Goal: Task Accomplishment & Management: Complete application form

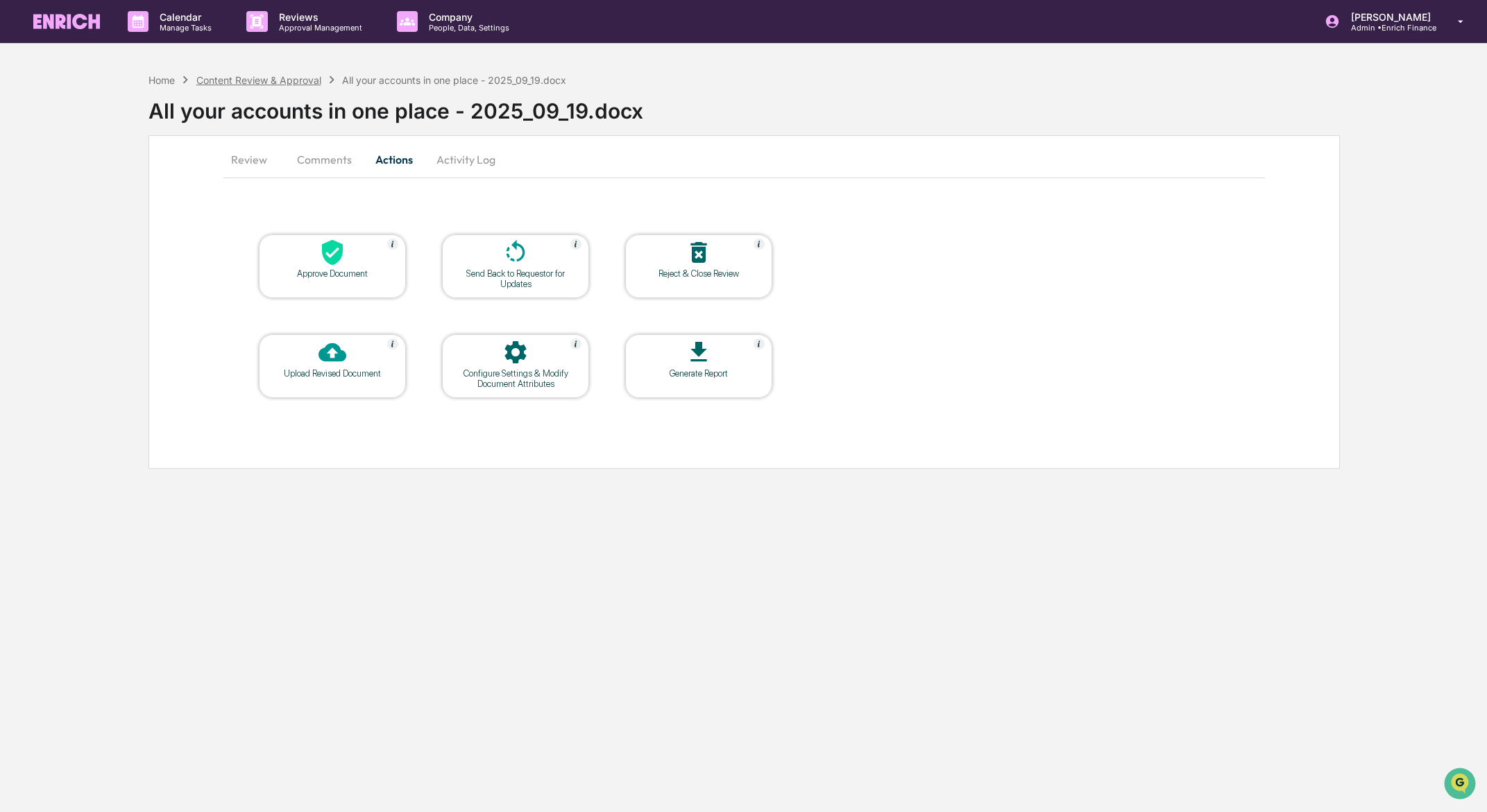
click at [294, 78] on div "Content Review & Approval" at bounding box center [259, 80] width 125 height 12
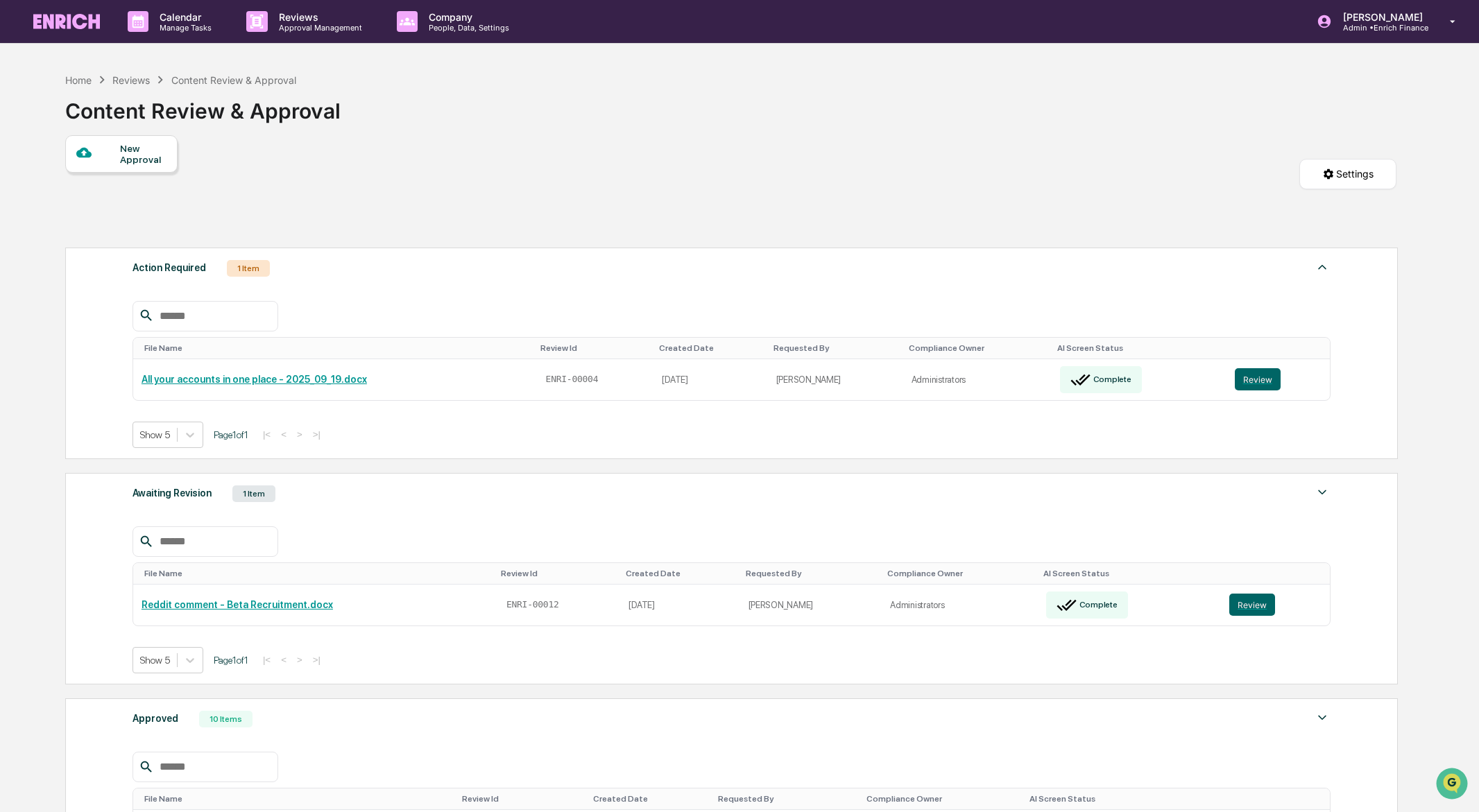
click at [120, 145] on div "New Approval" at bounding box center [144, 153] width 47 height 22
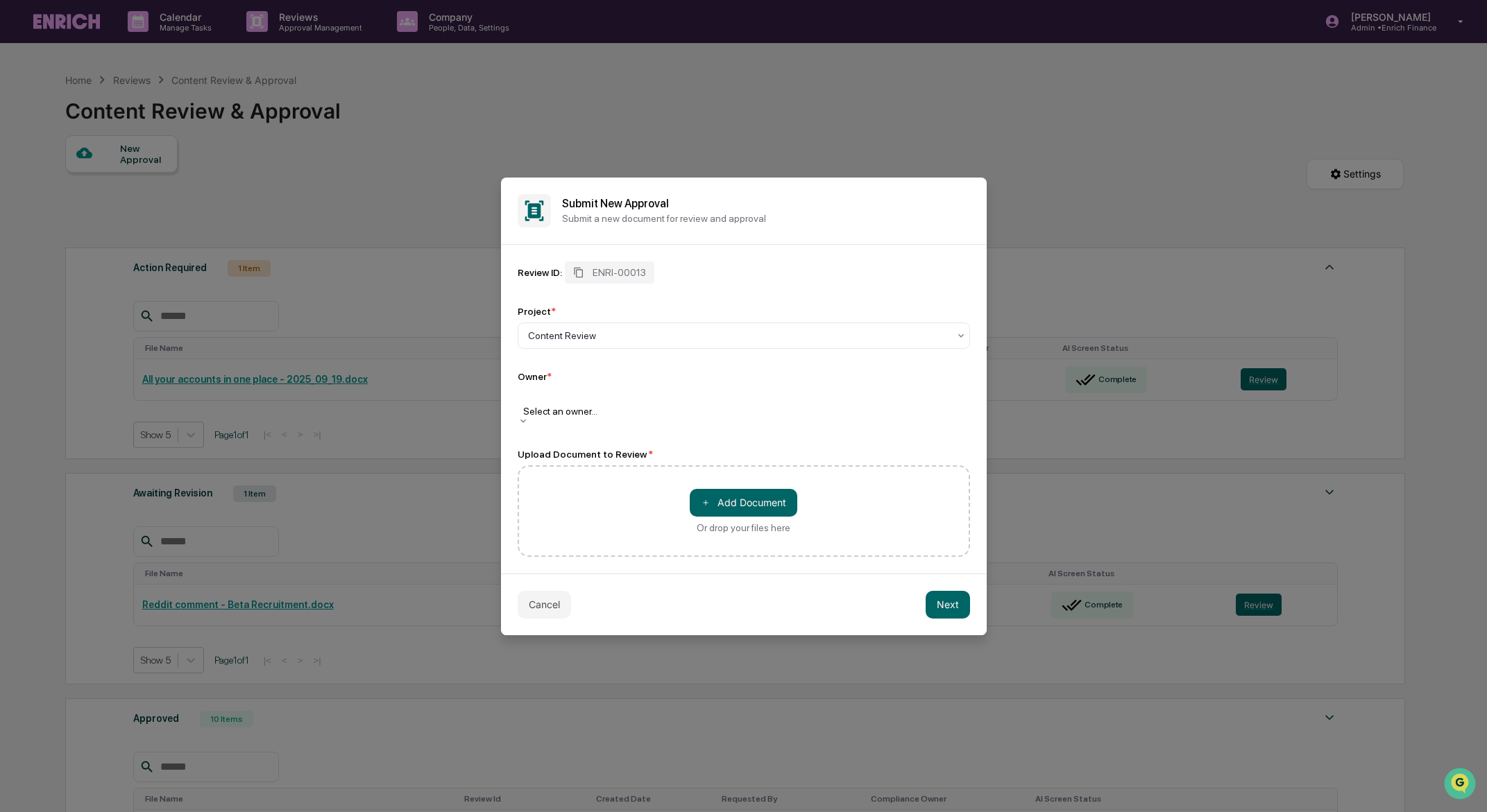
click at [591, 402] on div at bounding box center [743, 397] width 438 height 14
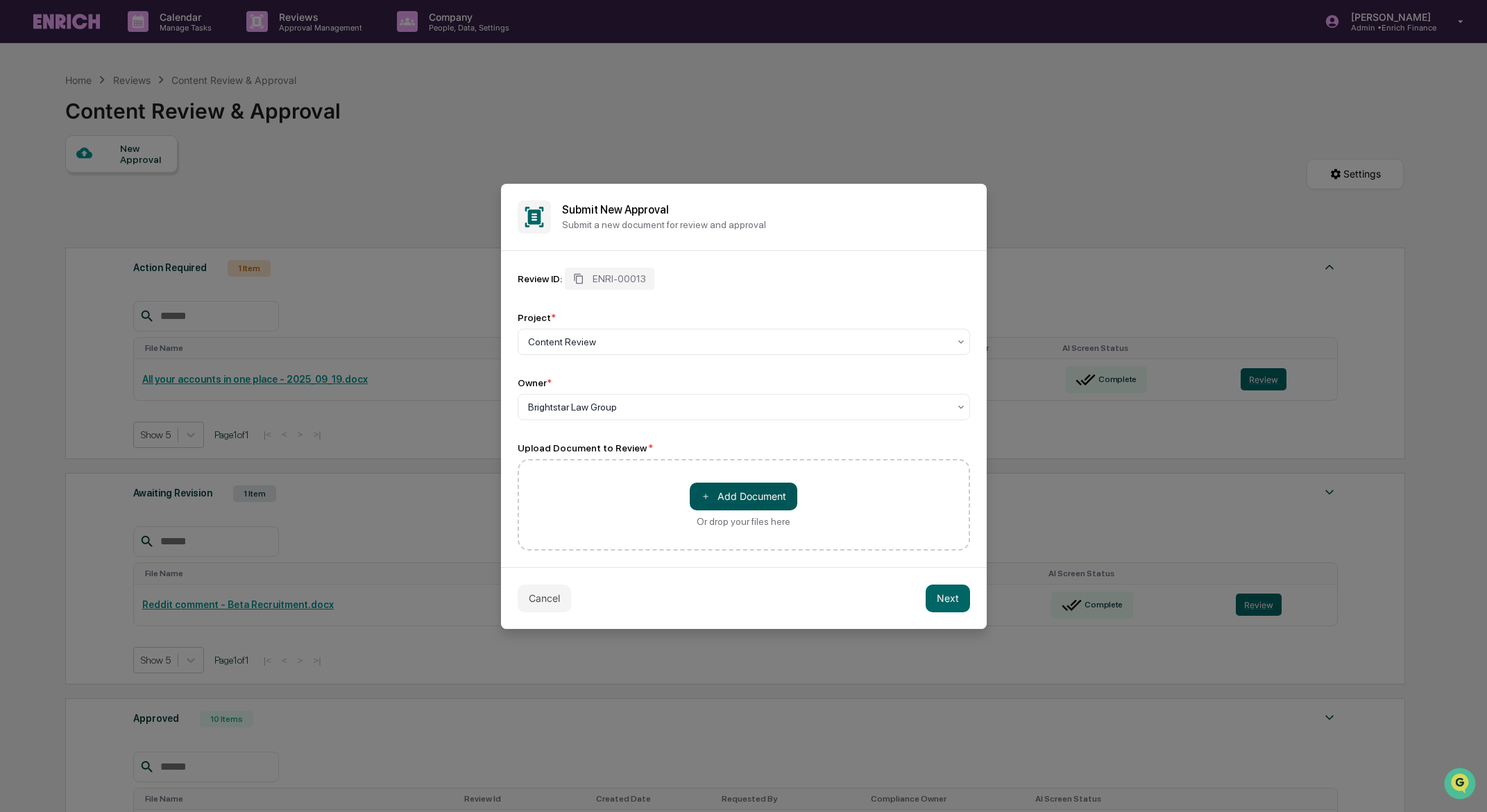
click at [740, 495] on button "＋ Add Document" at bounding box center [743, 497] width 107 height 27
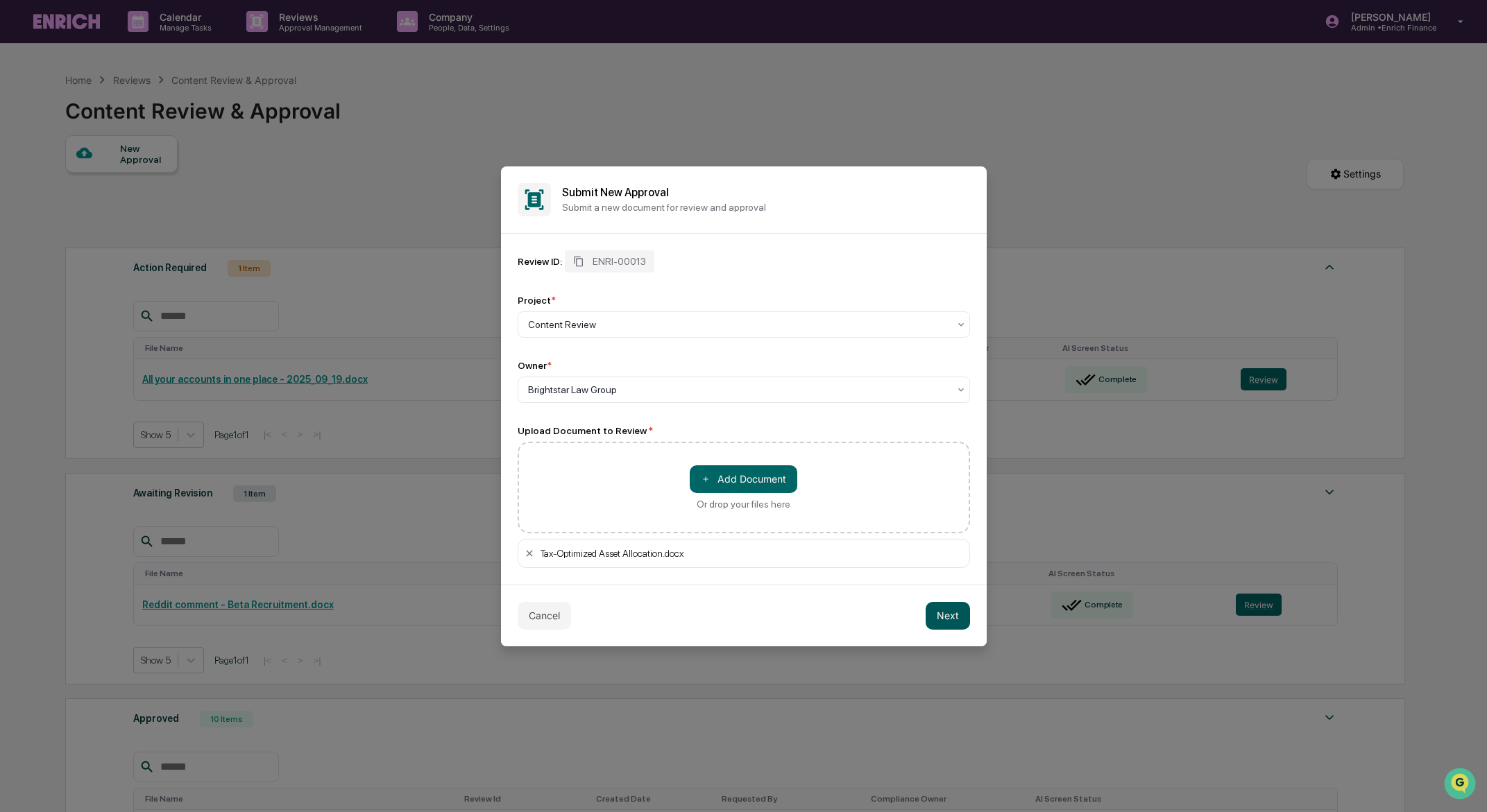
click at [941, 618] on button "Next" at bounding box center [947, 616] width 44 height 27
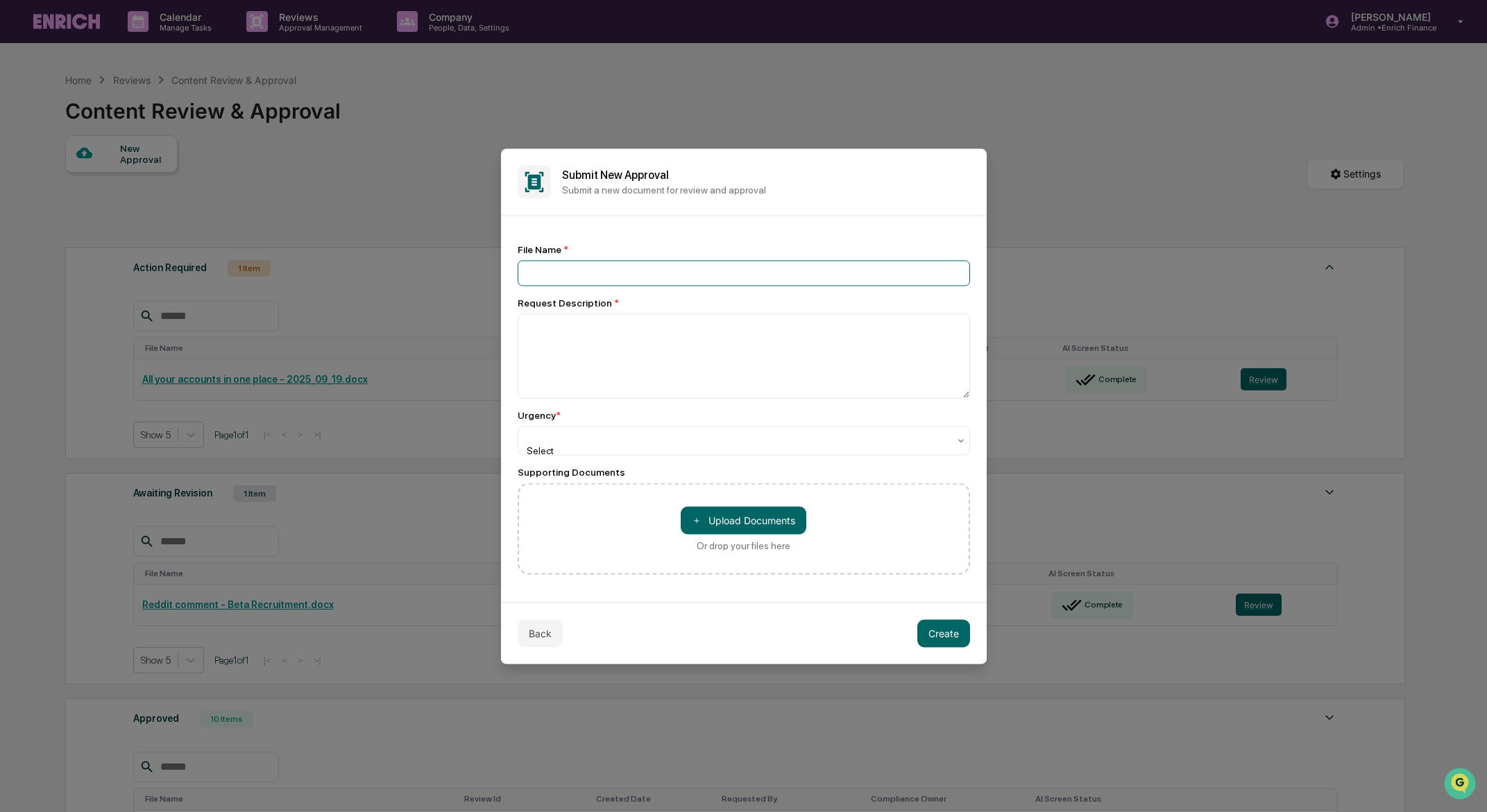
click at [550, 269] on input at bounding box center [743, 272] width 452 height 25
type input "**********"
type textarea "**********"
click at [602, 448] on div "Select" at bounding box center [738, 440] width 434 height 27
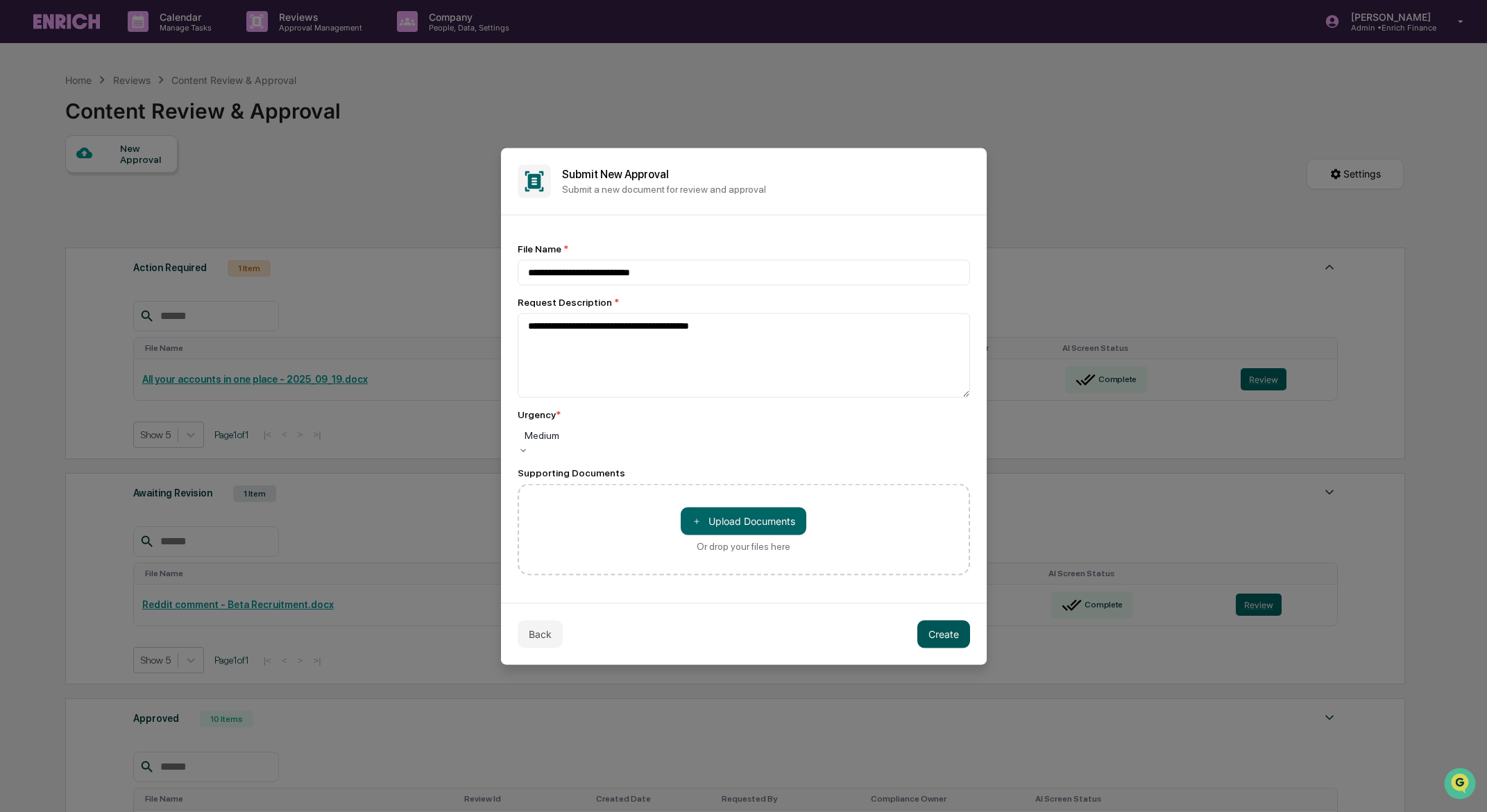
click at [936, 634] on button "Create" at bounding box center [943, 633] width 53 height 27
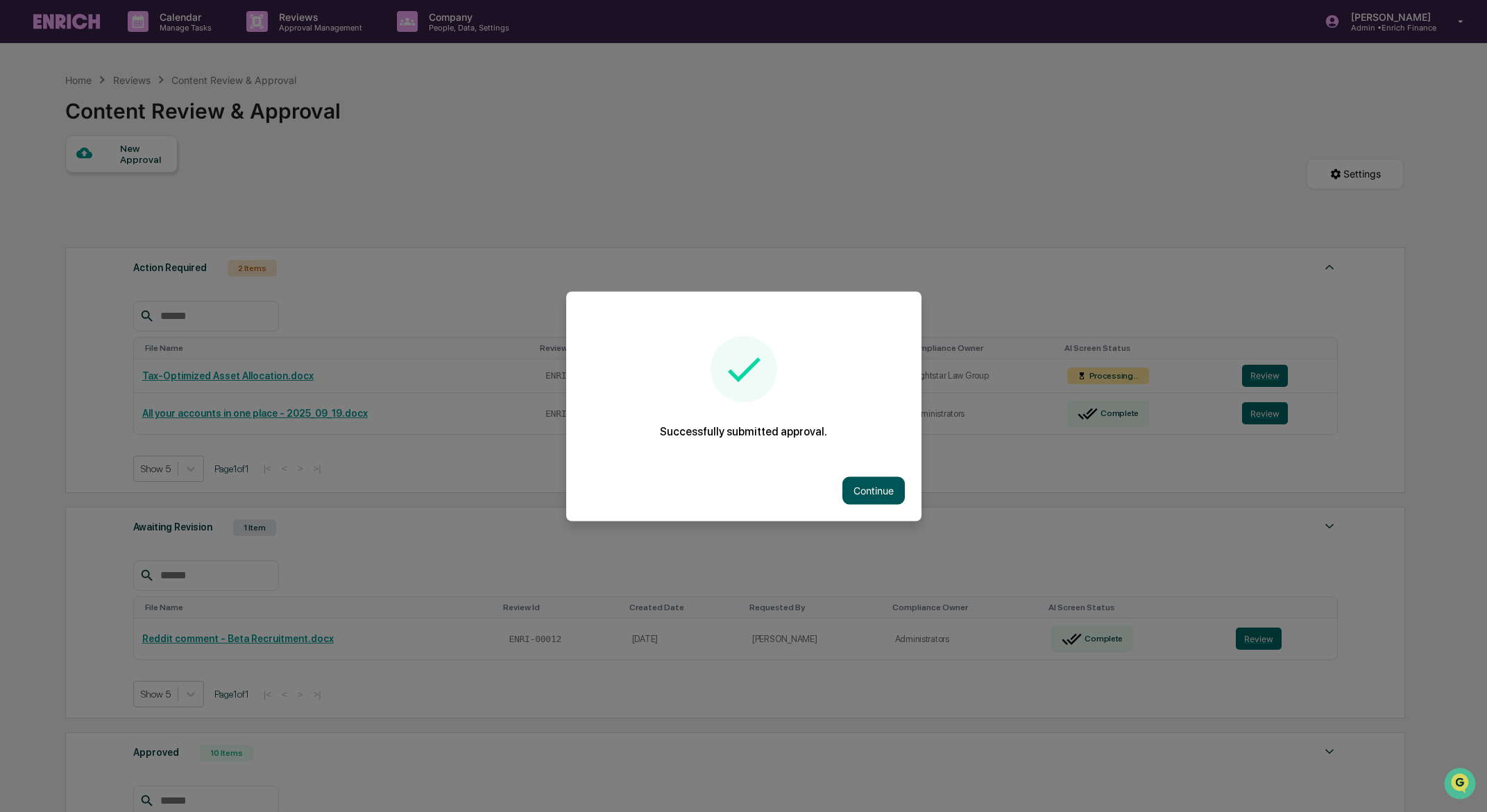
click at [889, 489] on button "Continue" at bounding box center [874, 490] width 62 height 27
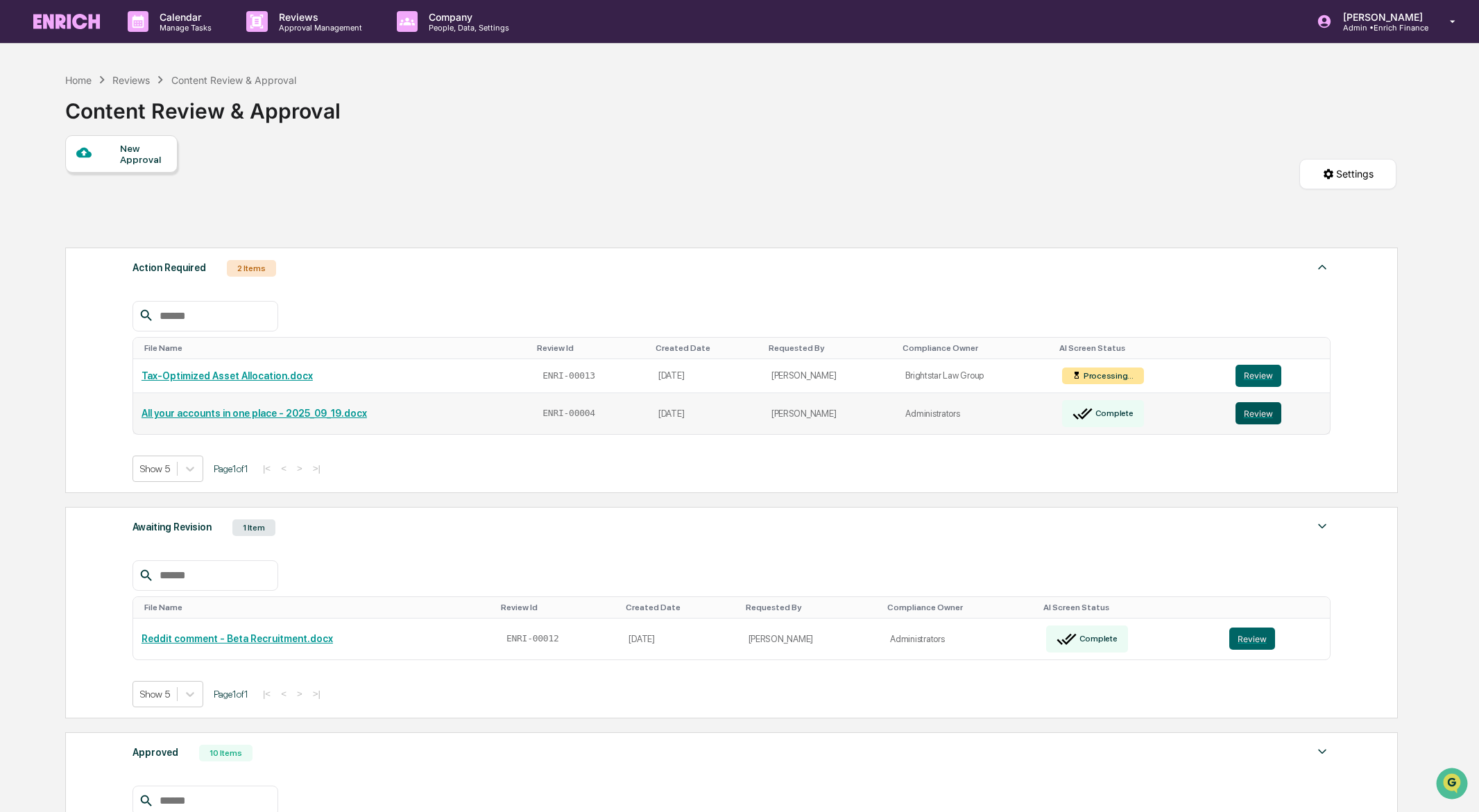
click at [1262, 414] on button "Review" at bounding box center [1258, 413] width 46 height 22
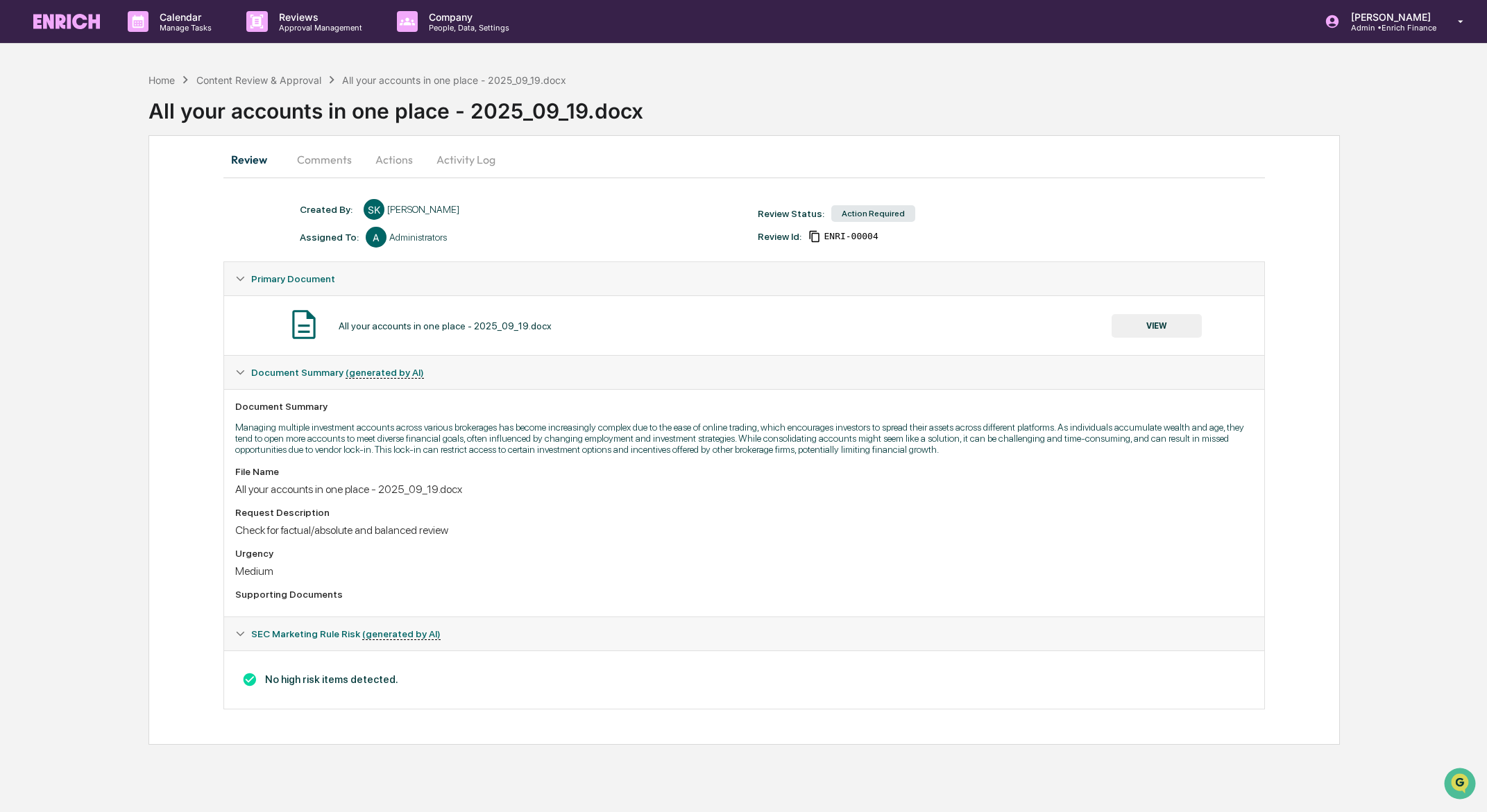
click at [387, 166] on button "Actions" at bounding box center [394, 159] width 62 height 33
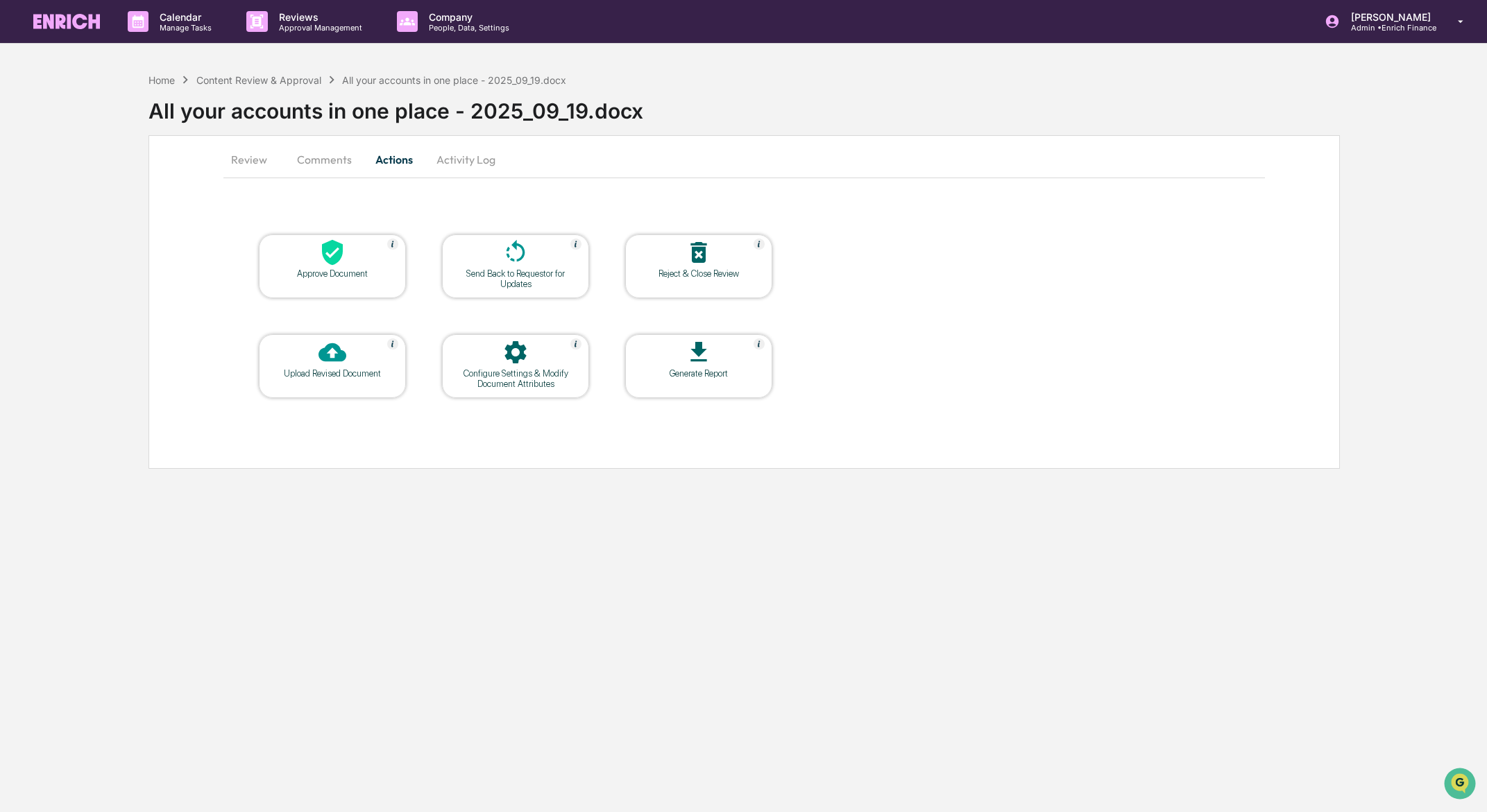
click at [249, 163] on button "Review" at bounding box center [255, 159] width 62 height 33
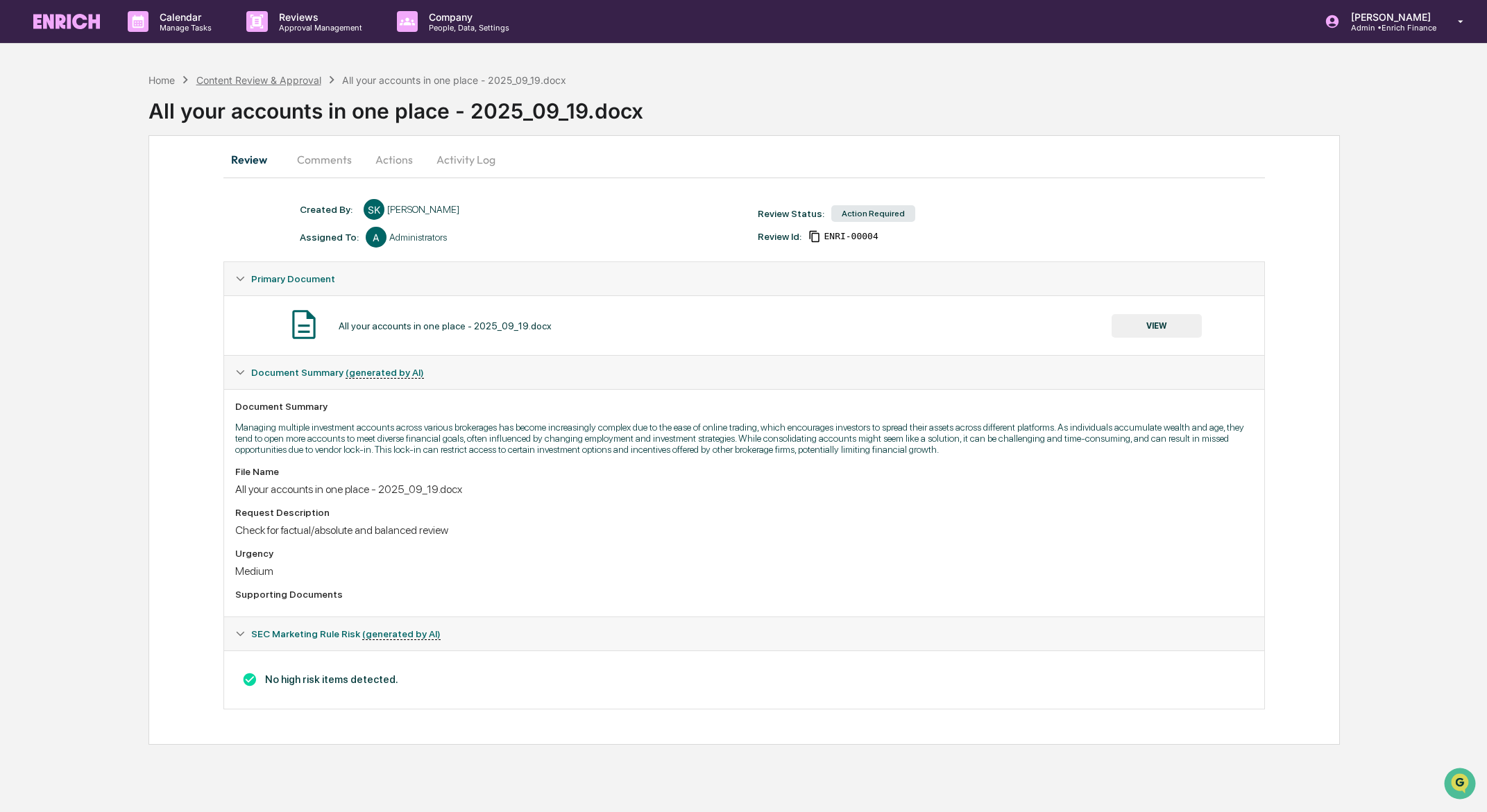
click at [277, 77] on div "Content Review & Approval" at bounding box center [259, 80] width 125 height 12
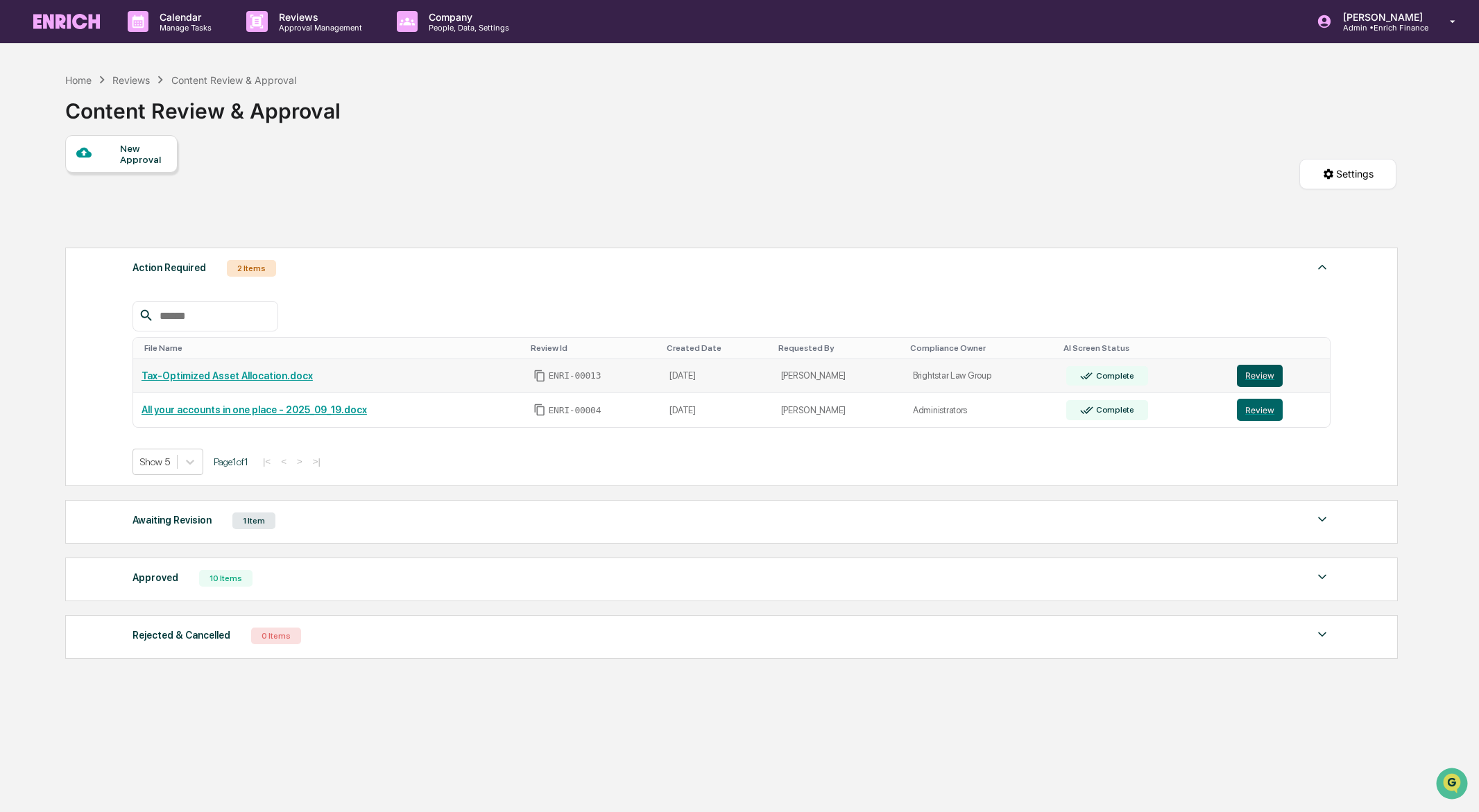
click at [1255, 375] on button "Review" at bounding box center [1259, 376] width 46 height 22
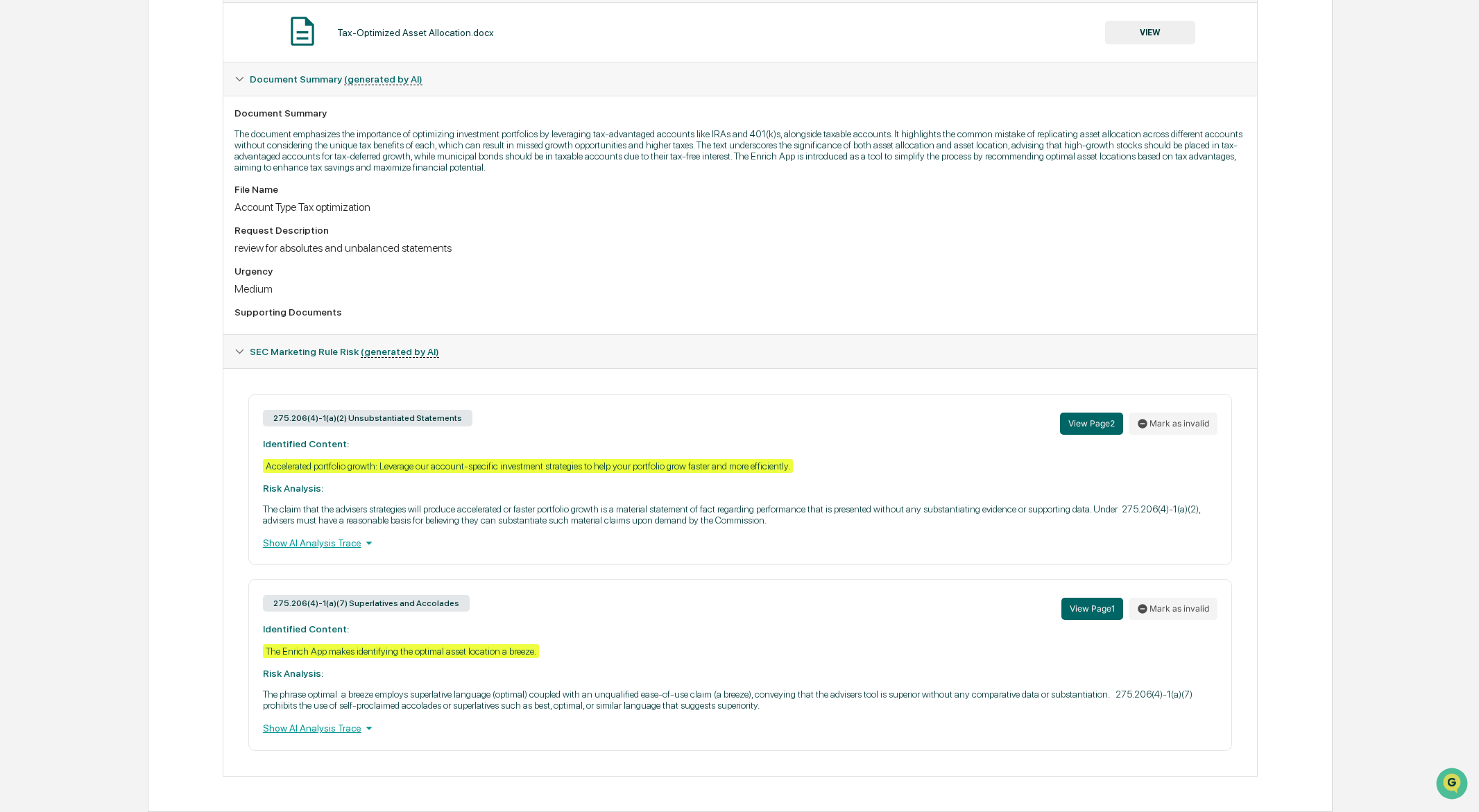
scroll to position [322, 0]
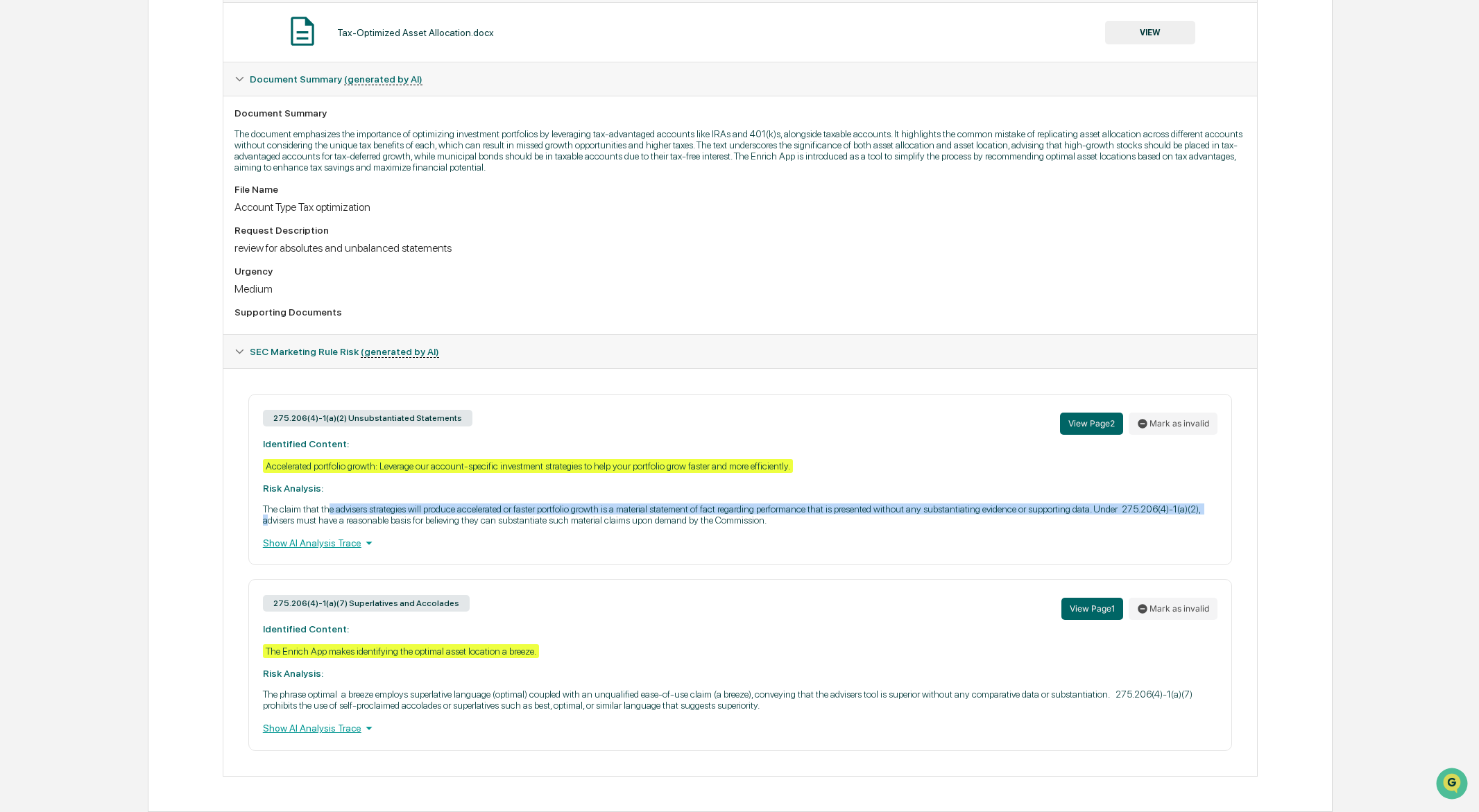
drag, startPoint x: 339, startPoint y: 505, endPoint x: 416, endPoint y: 513, distance: 77.4
click at [416, 513] on p "The claim that the advisers strategies will produce accelerated or faster portf…" at bounding box center [740, 514] width 955 height 22
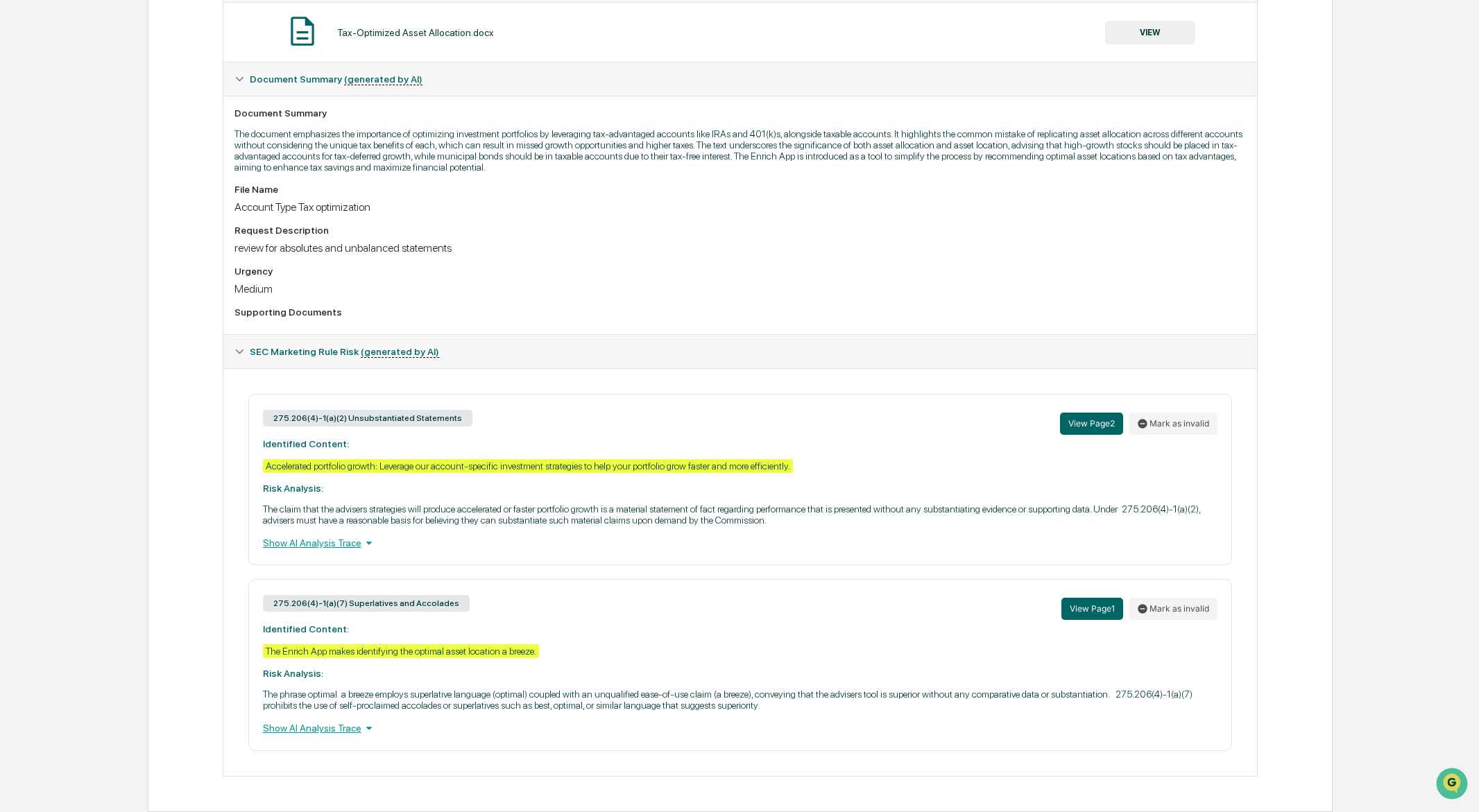
click at [299, 696] on p "The phrase optimal a breeze employs superlative language (optimal) coupled with…" at bounding box center [740, 700] width 955 height 22
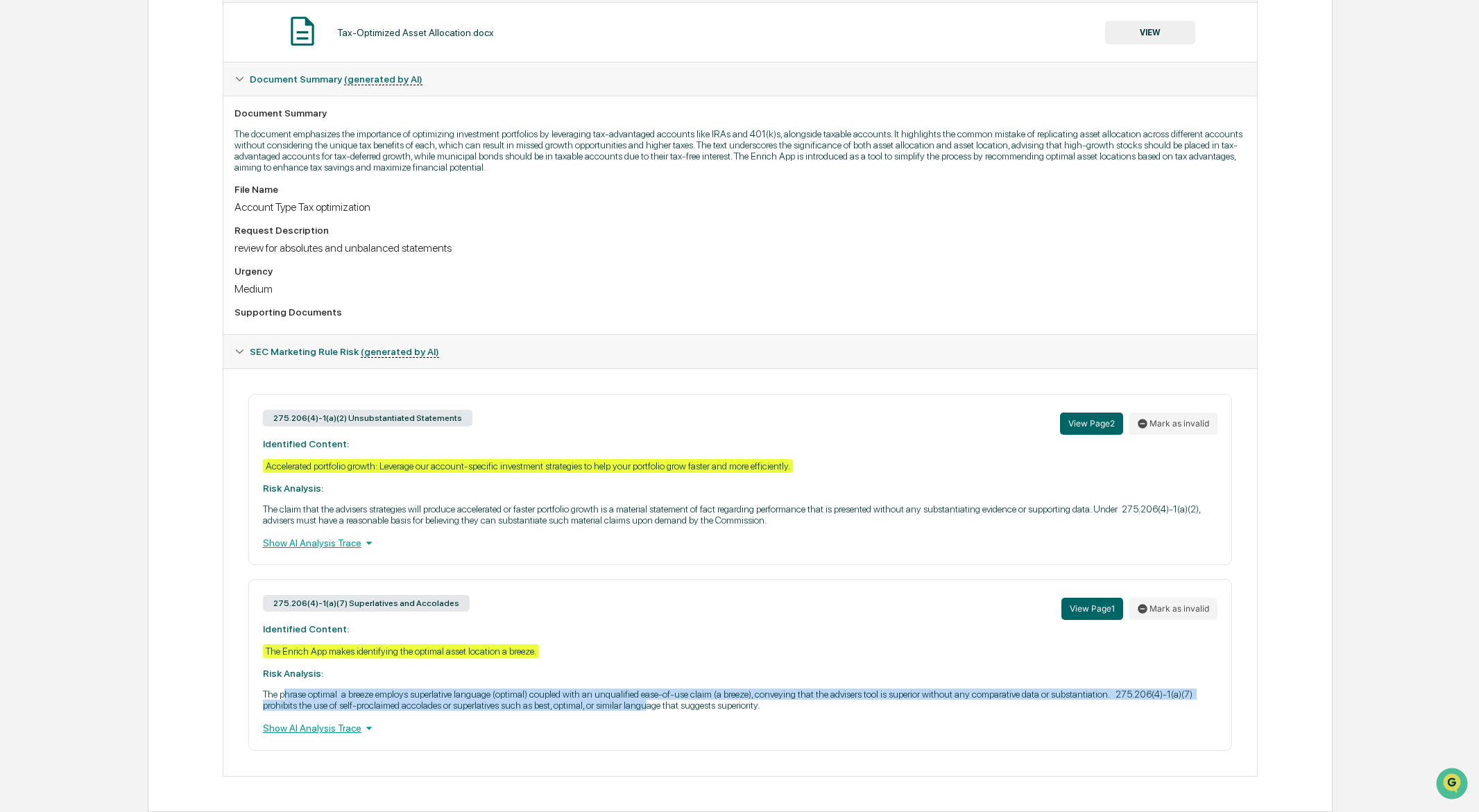
drag, startPoint x: 286, startPoint y: 694, endPoint x: 864, endPoint y: 707, distance: 578.1
click at [864, 707] on p "The phrase optimal a breeze employs superlative language (optimal) coupled with…" at bounding box center [740, 700] width 955 height 22
